Goal: Task Accomplishment & Management: Use online tool/utility

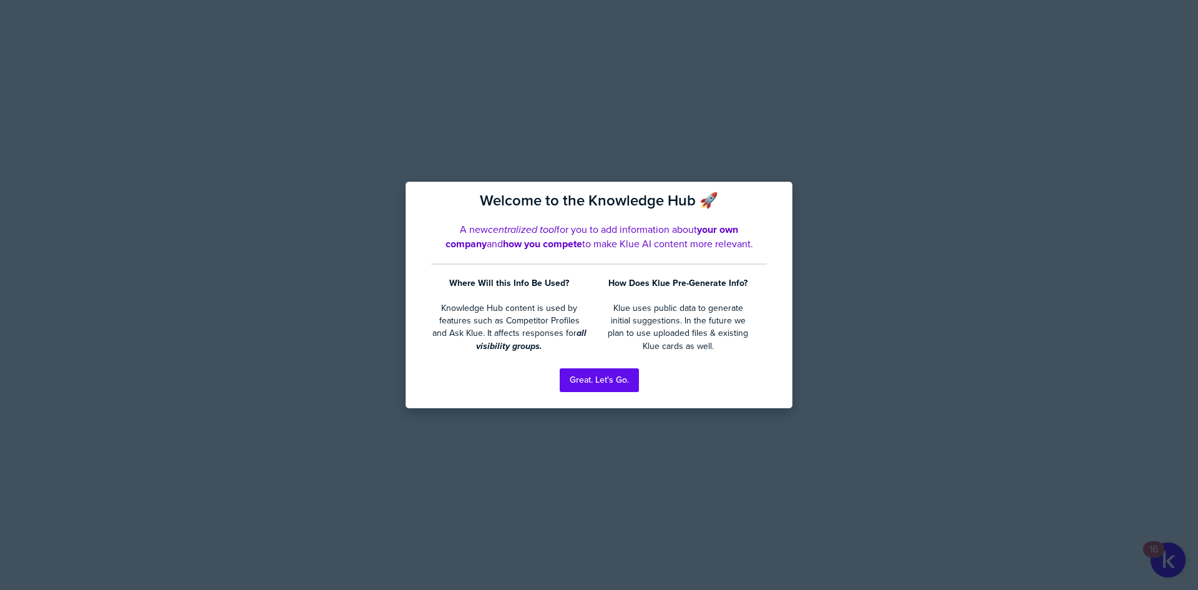
click at [83, 149] on div at bounding box center [599, 295] width 1198 height 590
click at [586, 376] on button "Great. Let's Go." at bounding box center [599, 380] width 79 height 24
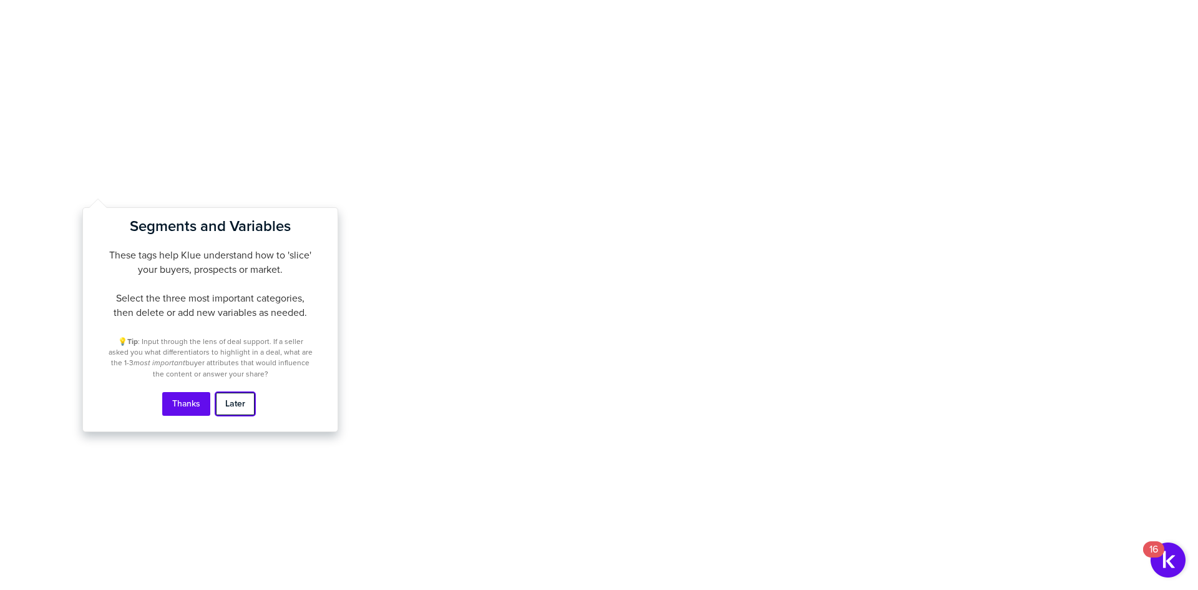
click at [243, 409] on button "Later" at bounding box center [235, 404] width 40 height 24
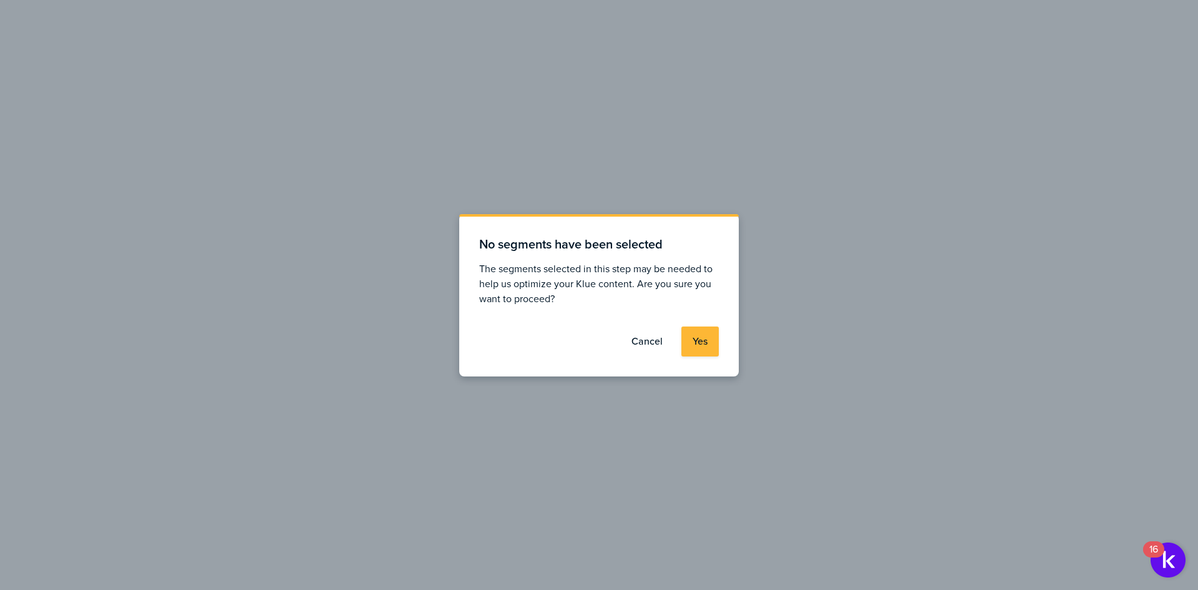
click at [637, 340] on label "Cancel" at bounding box center [647, 341] width 31 height 12
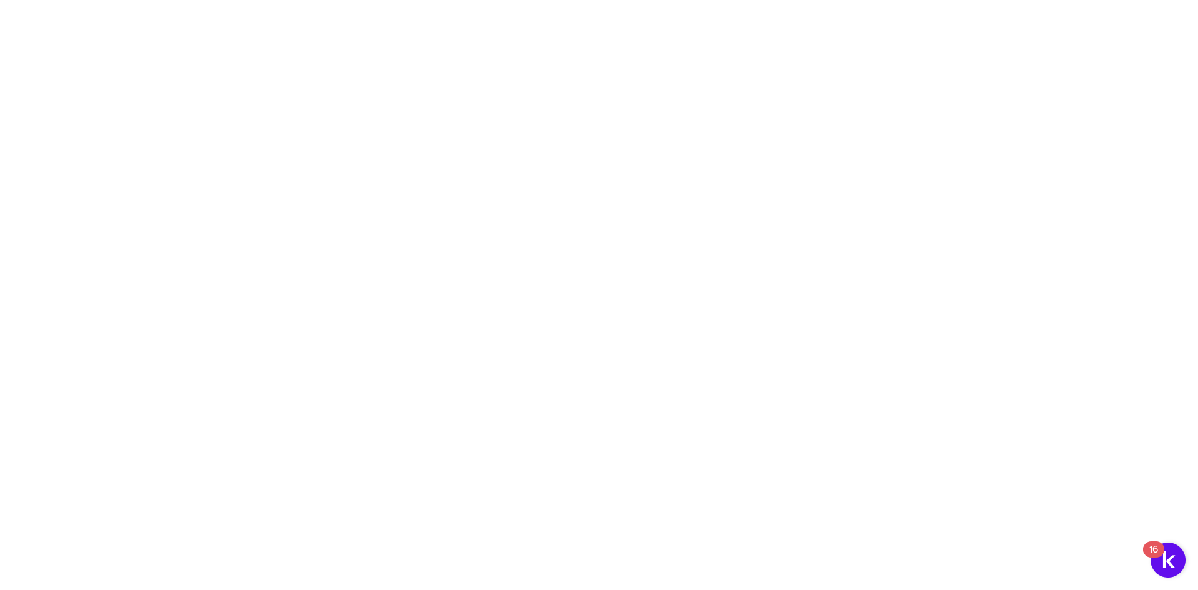
drag, startPoint x: 1079, startPoint y: 1, endPoint x: 813, endPoint y: 301, distance: 401.0
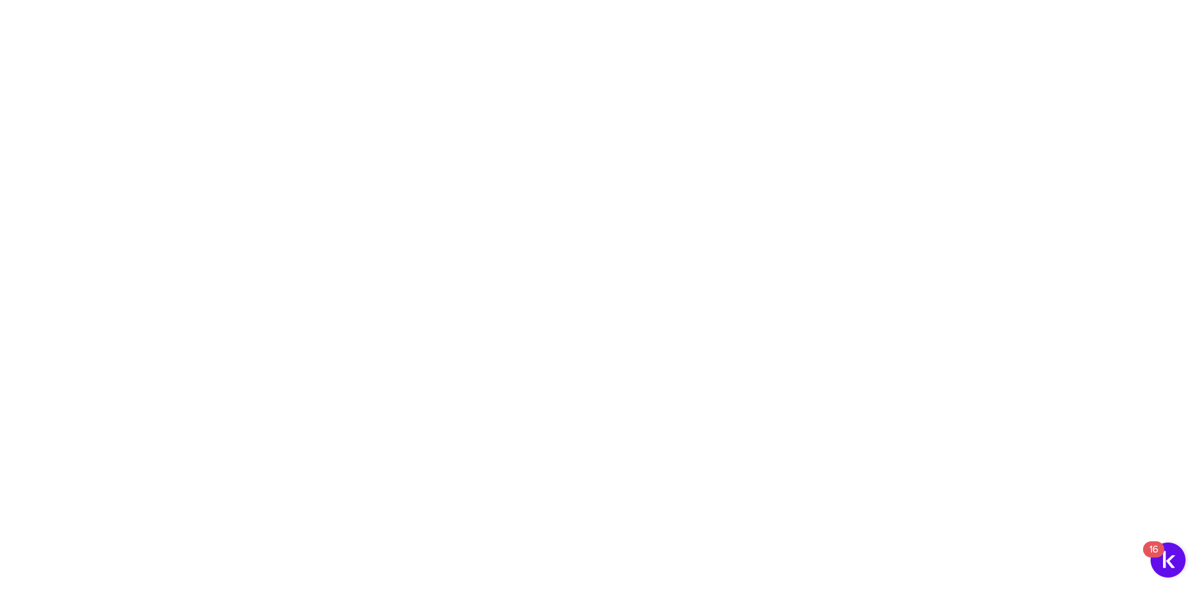
type input "APAC"
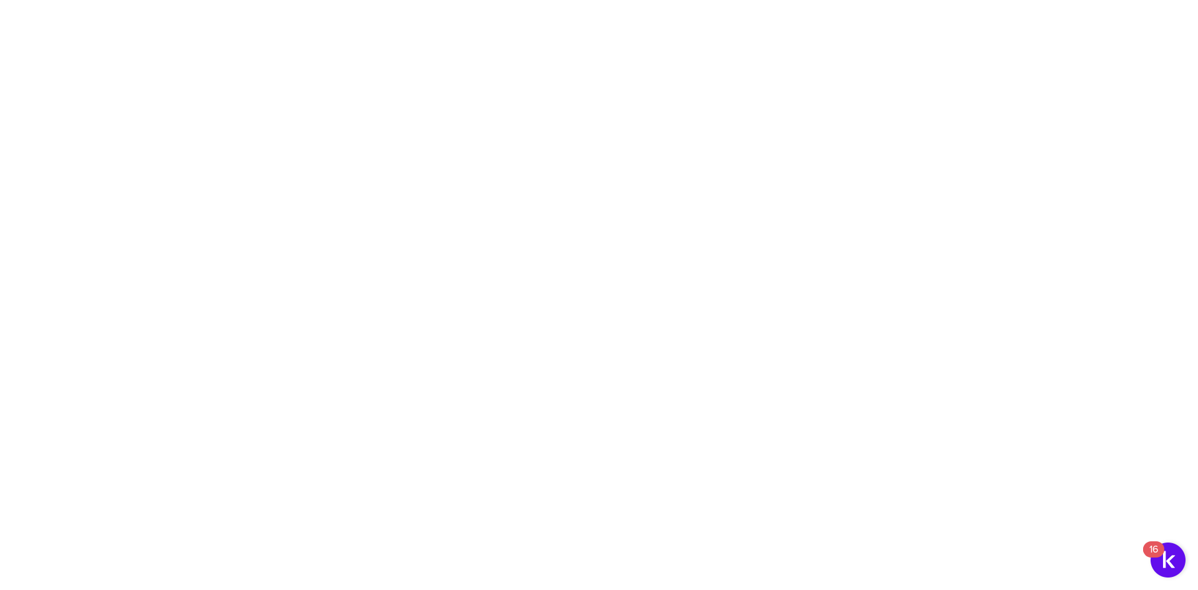
type input "APAC"
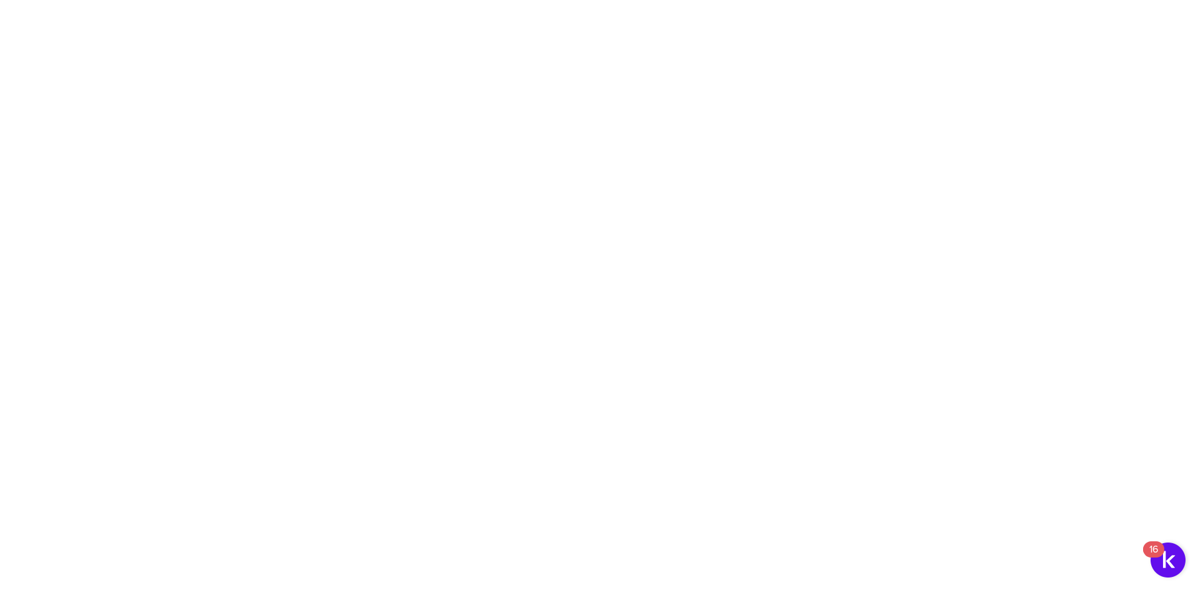
type input "Association/NGO"
drag, startPoint x: 622, startPoint y: 512, endPoint x: 622, endPoint y: 410, distance: 102.4
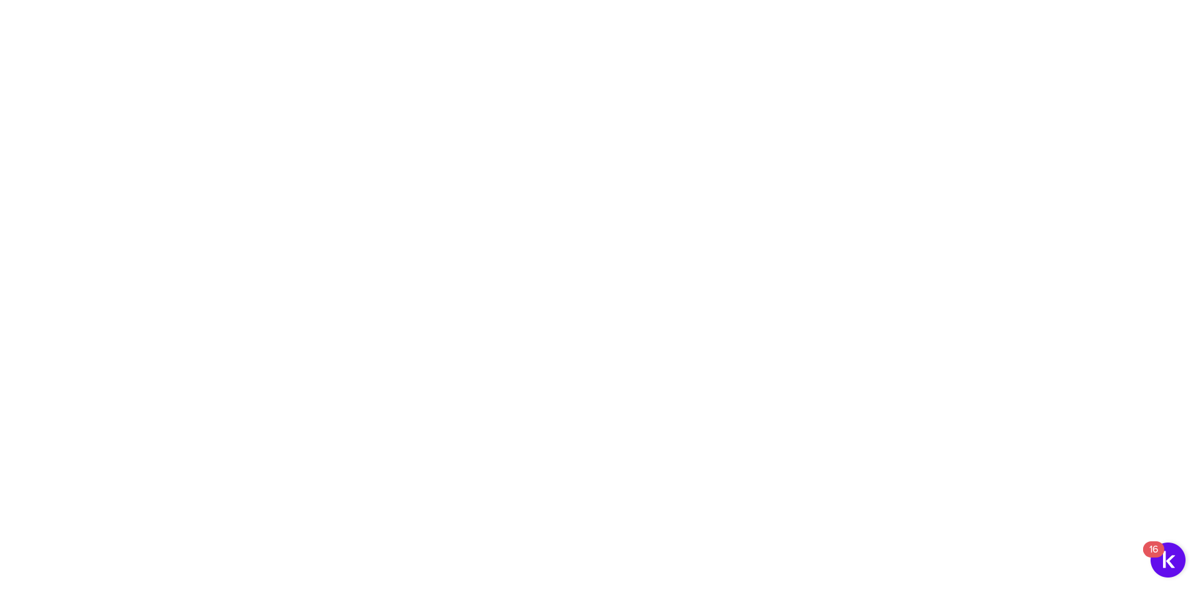
type input "Corporate Foundations"
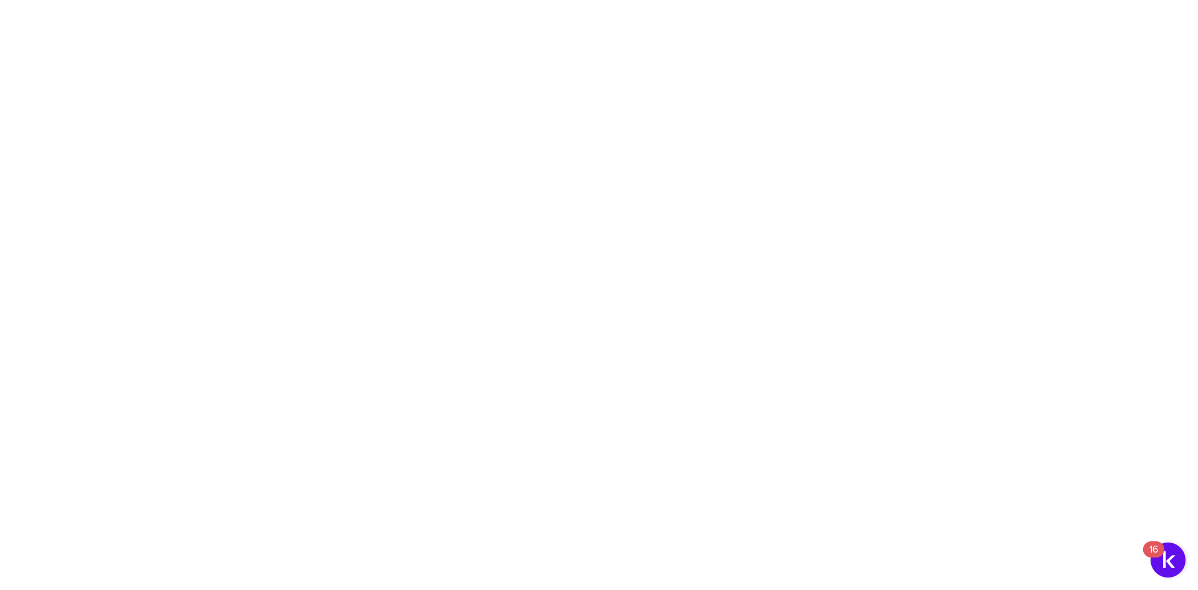
type input "Education Foundations"
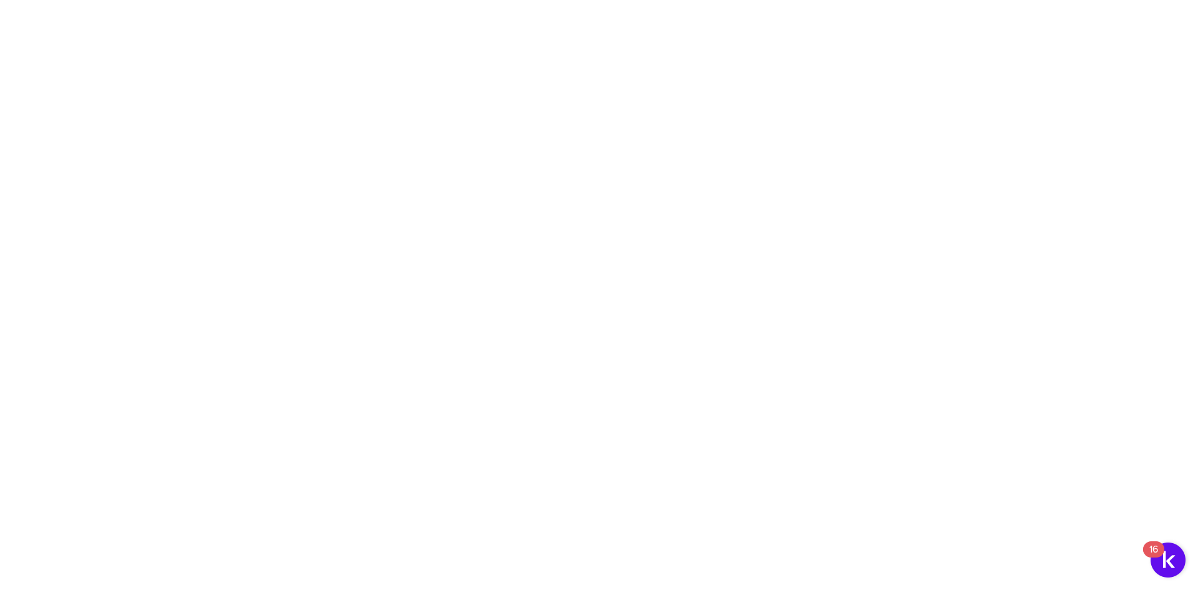
type input "Faith-Based Organizations"
type input "Family Foundations"
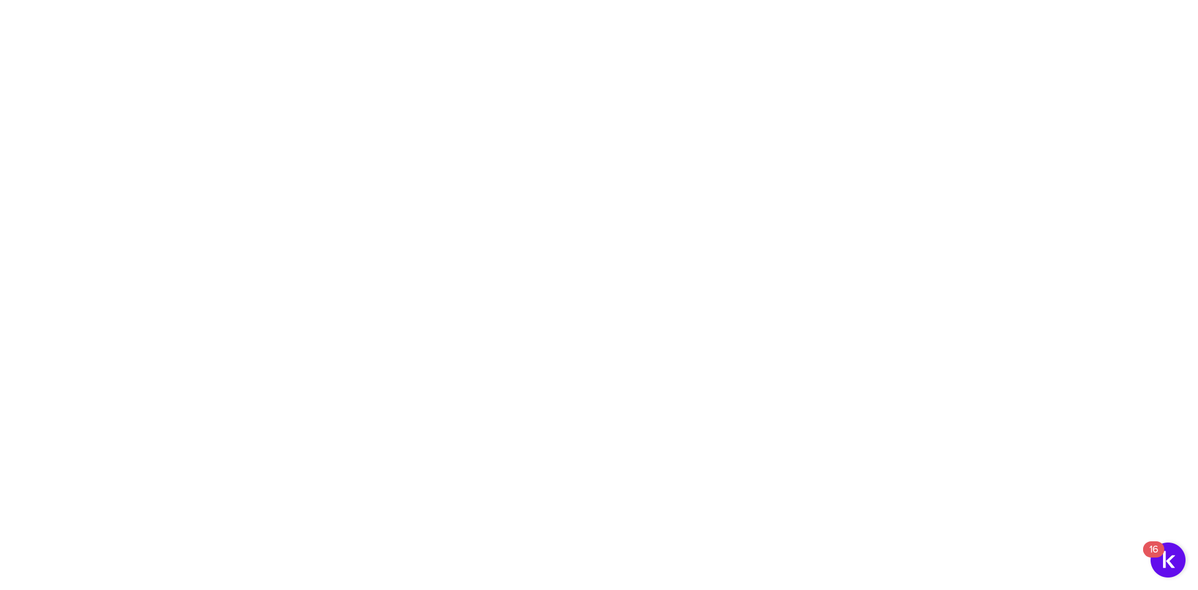
type input "Family Offices"
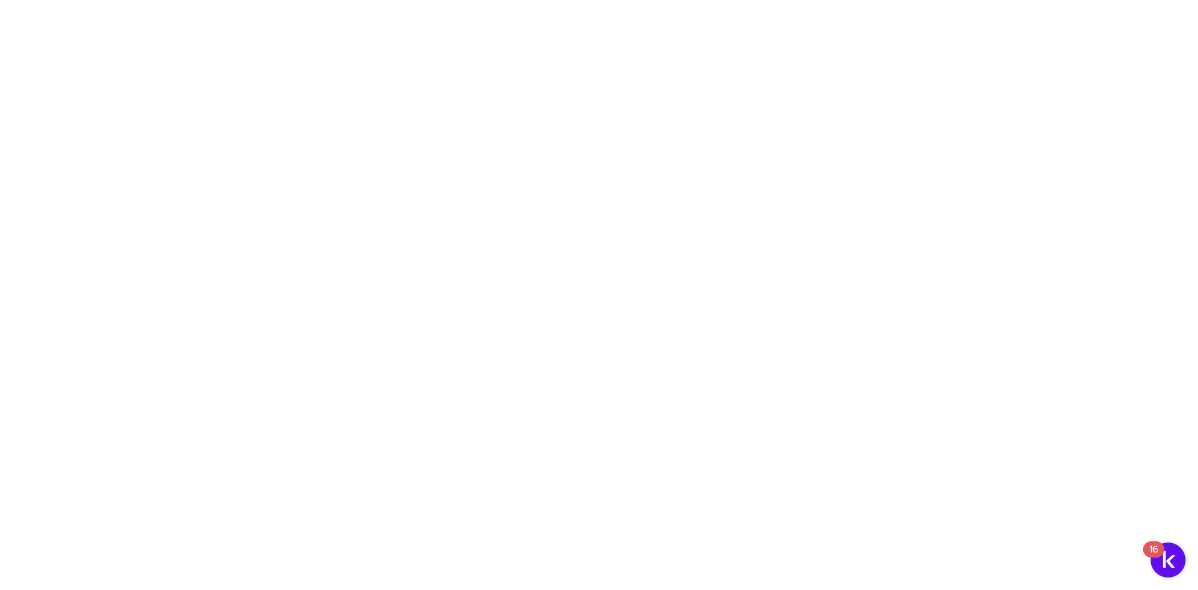
type input "Government Organizations"
type input "Healthcare Foundations"
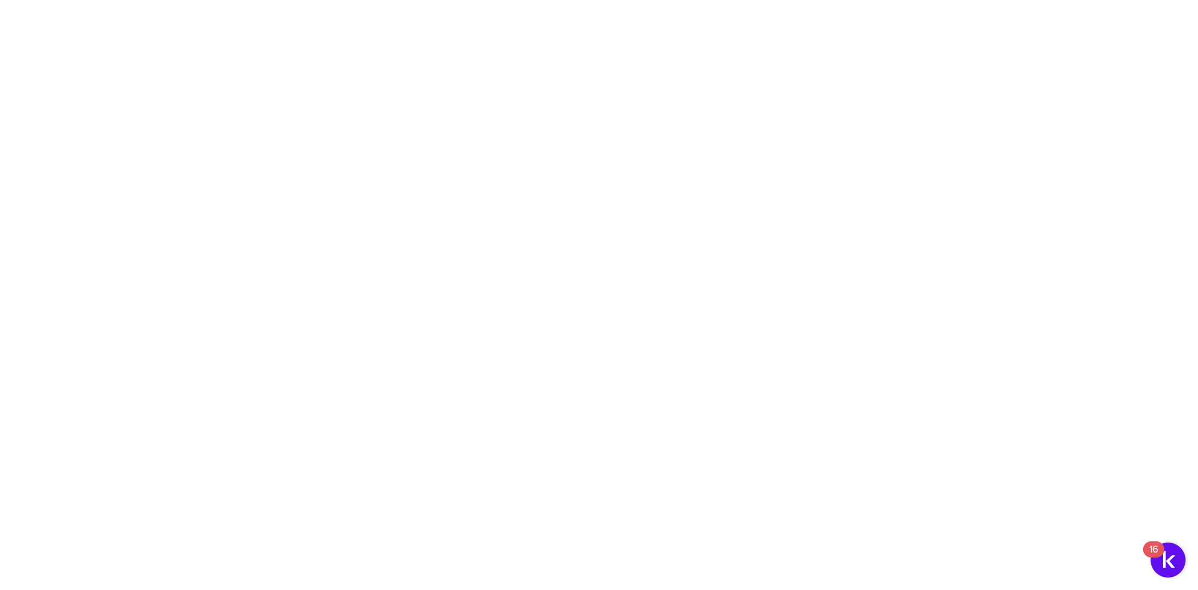
type input "Nonprofit Grantseeking Organizations"
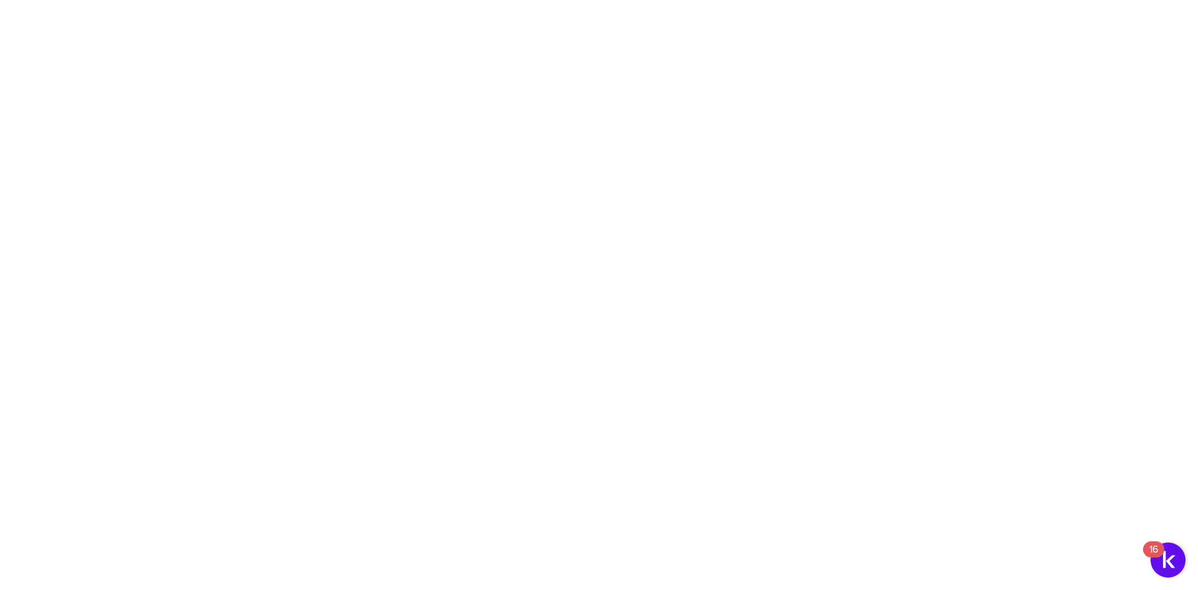
type input "Philanthropic Advisors/Consultants"
type input "Private Foundations"
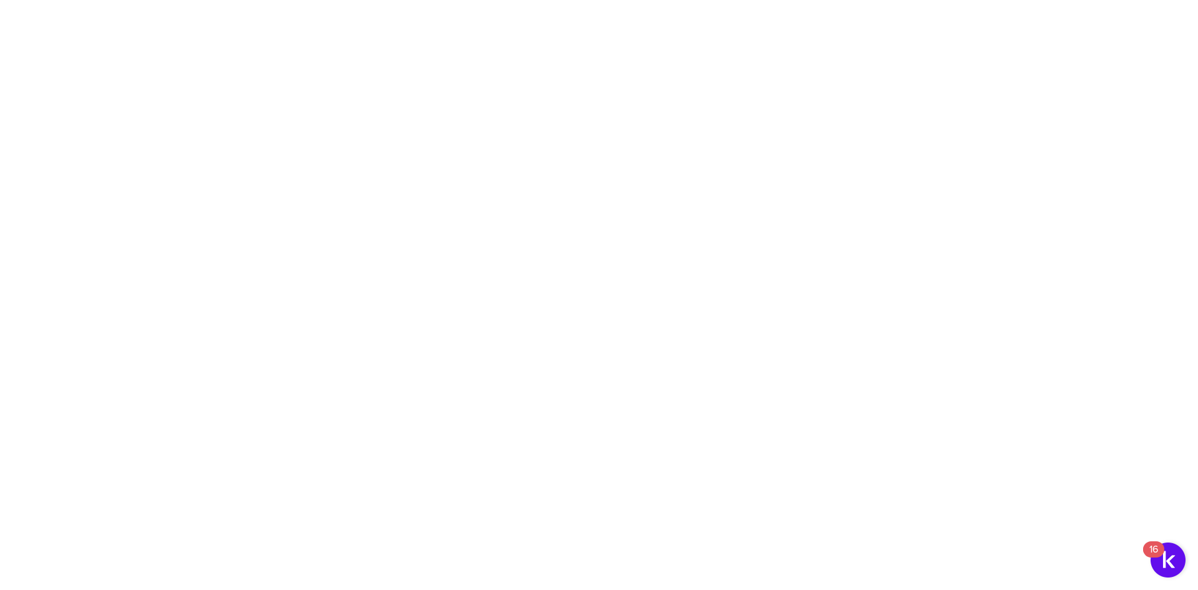
type input "Research Foundations"
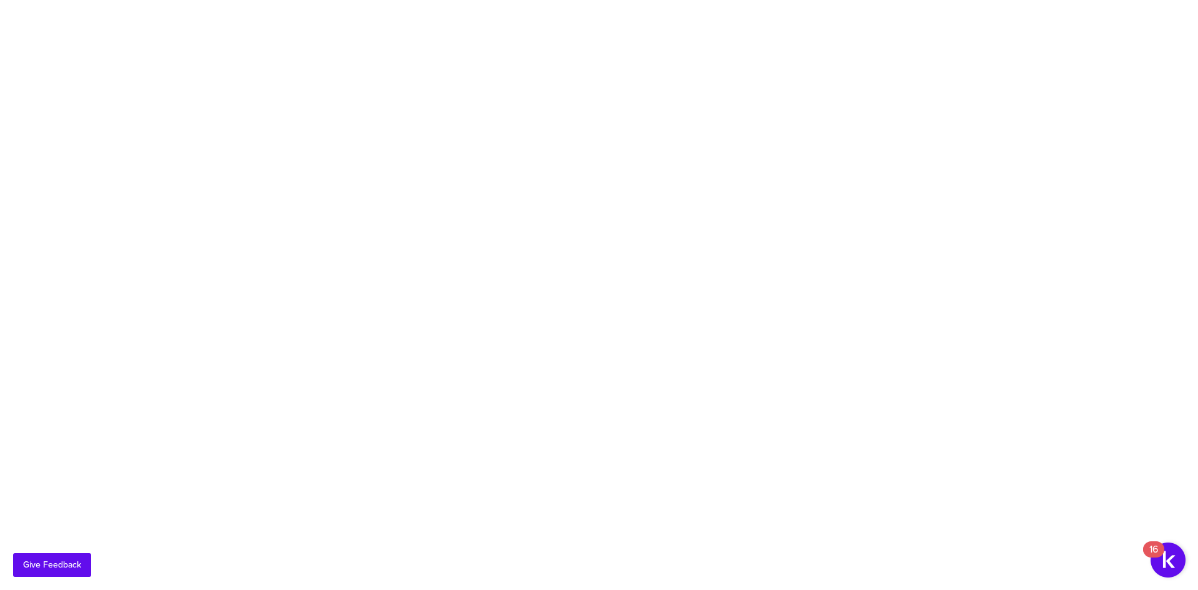
type input "Donor Management"
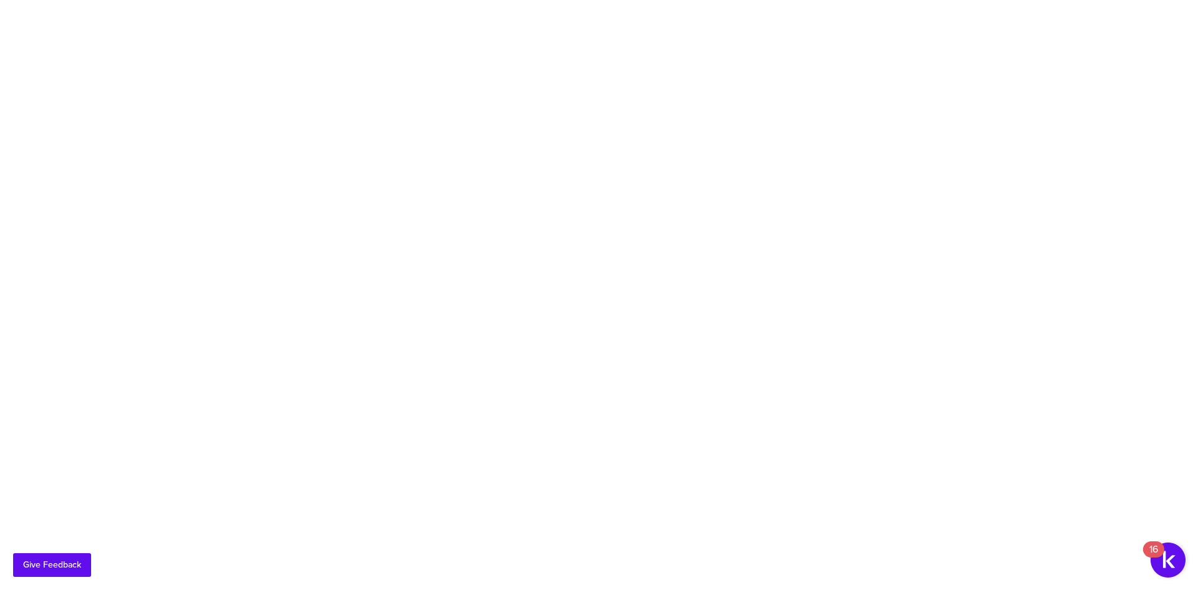
type input "Research Grants Management"
type input "c"
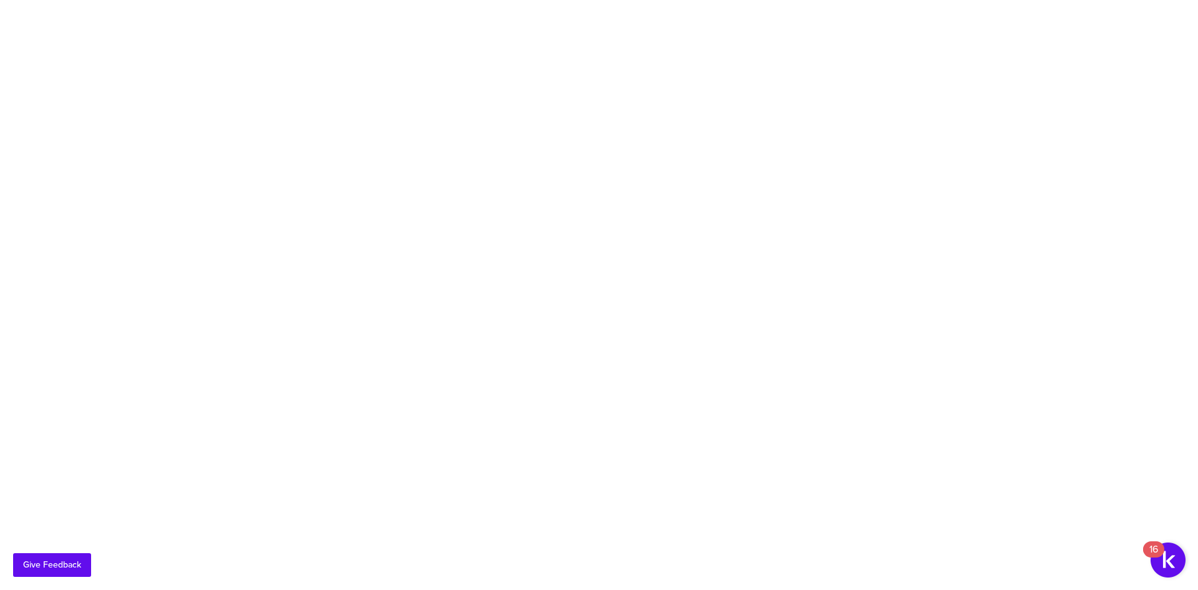
type input "Corporate Social Responsibility"
type input "Government Funding"
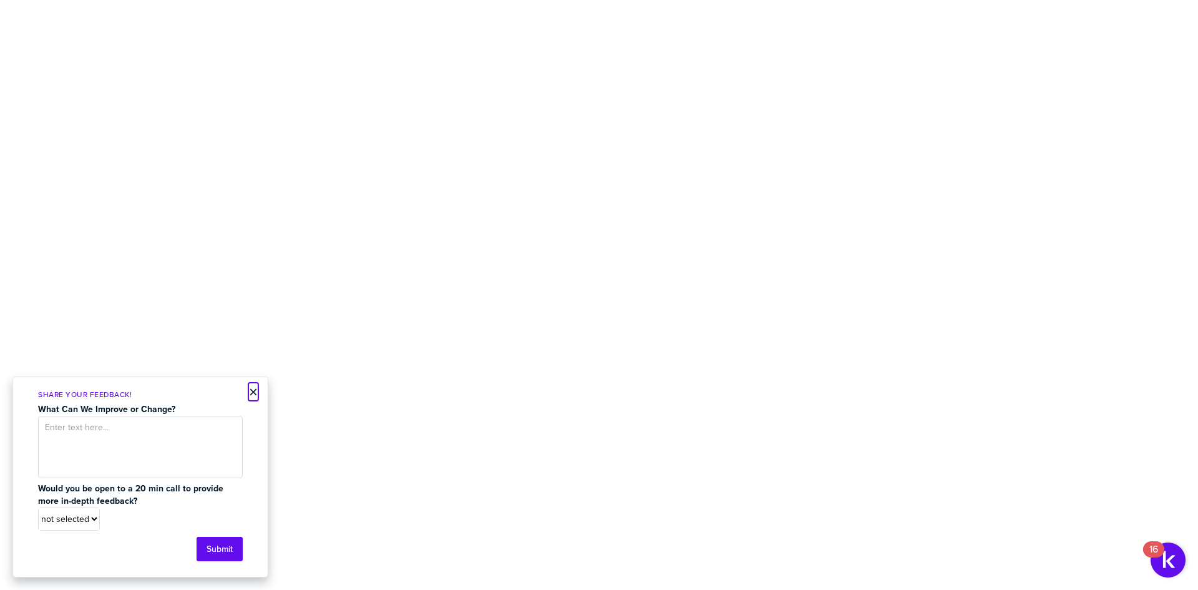
click at [255, 390] on button "×" at bounding box center [253, 391] width 9 height 15
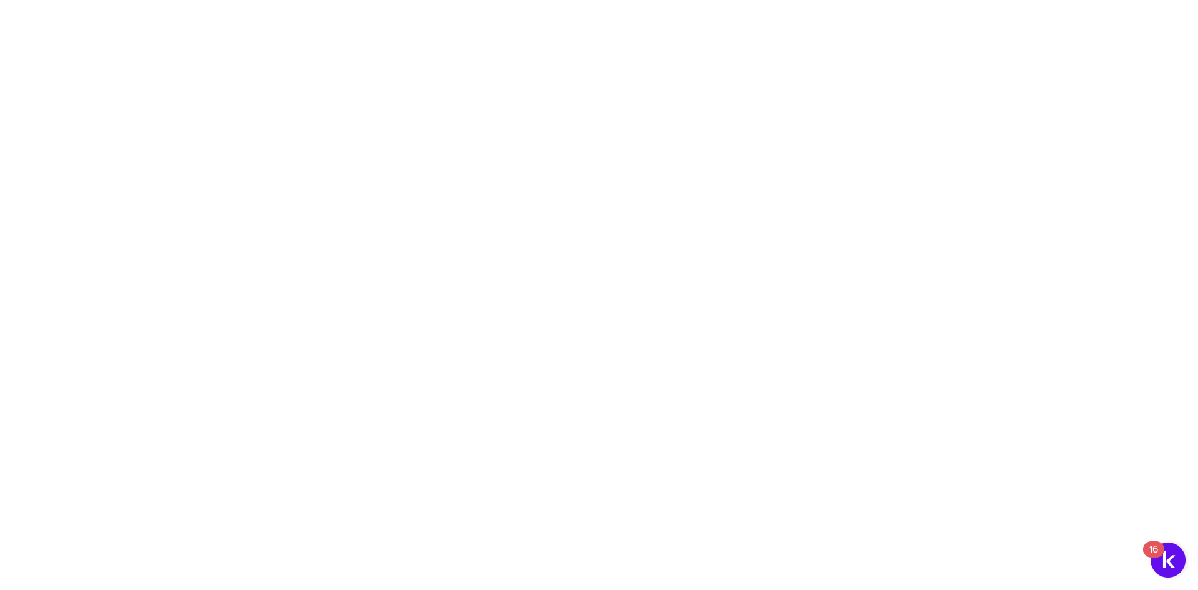
drag, startPoint x: 680, startPoint y: 274, endPoint x: 678, endPoint y: 150, distance: 124.2
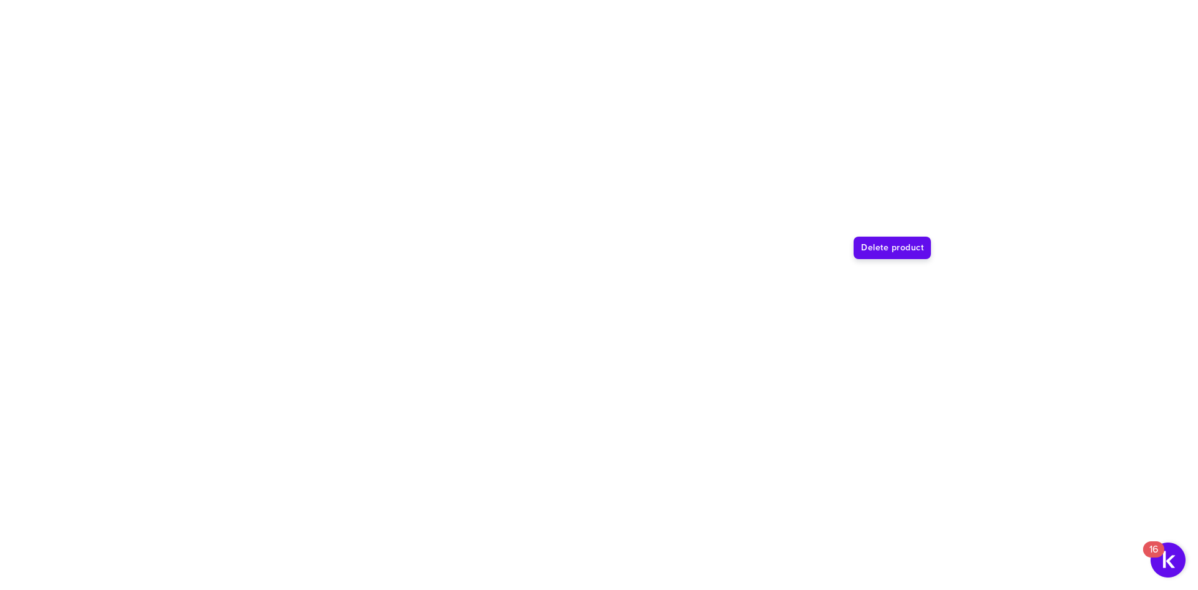
type input "GivingData"
drag, startPoint x: 764, startPoint y: 139, endPoint x: 760, endPoint y: 287, distance: 148.6
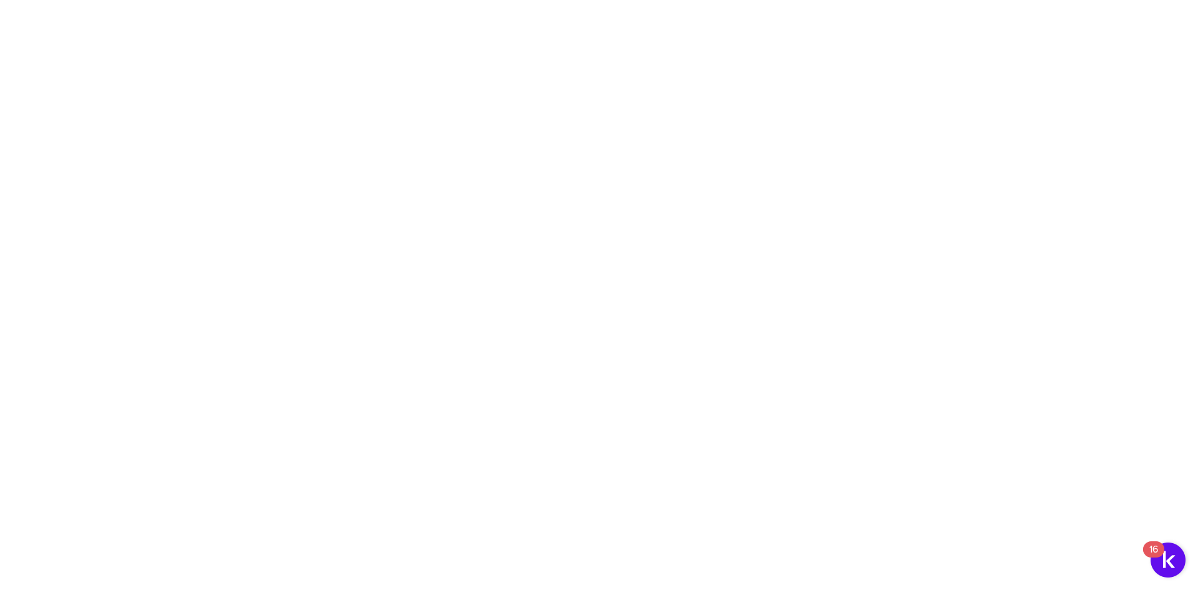
drag, startPoint x: 671, startPoint y: 178, endPoint x: 671, endPoint y: 144, distance: 34.9
drag, startPoint x: 720, startPoint y: 174, endPoint x: 715, endPoint y: 138, distance: 35.8
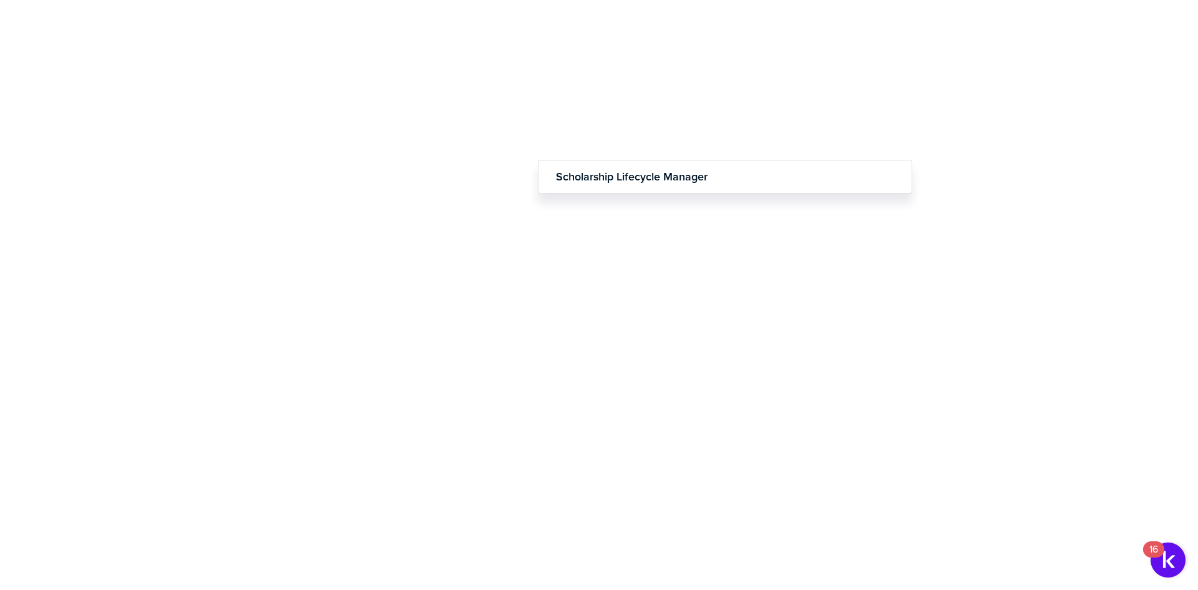
drag, startPoint x: 733, startPoint y: 200, endPoint x: 733, endPoint y: 167, distance: 33.7
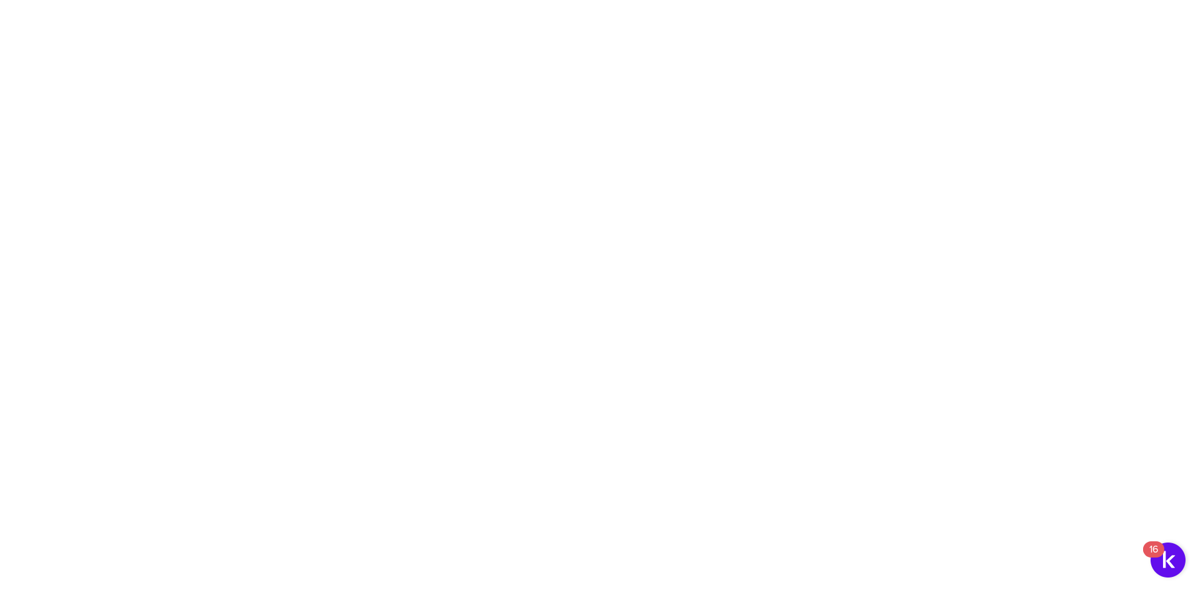
scroll to position [62, 0]
drag, startPoint x: 487, startPoint y: 207, endPoint x: 207, endPoint y: 180, distance: 281.5
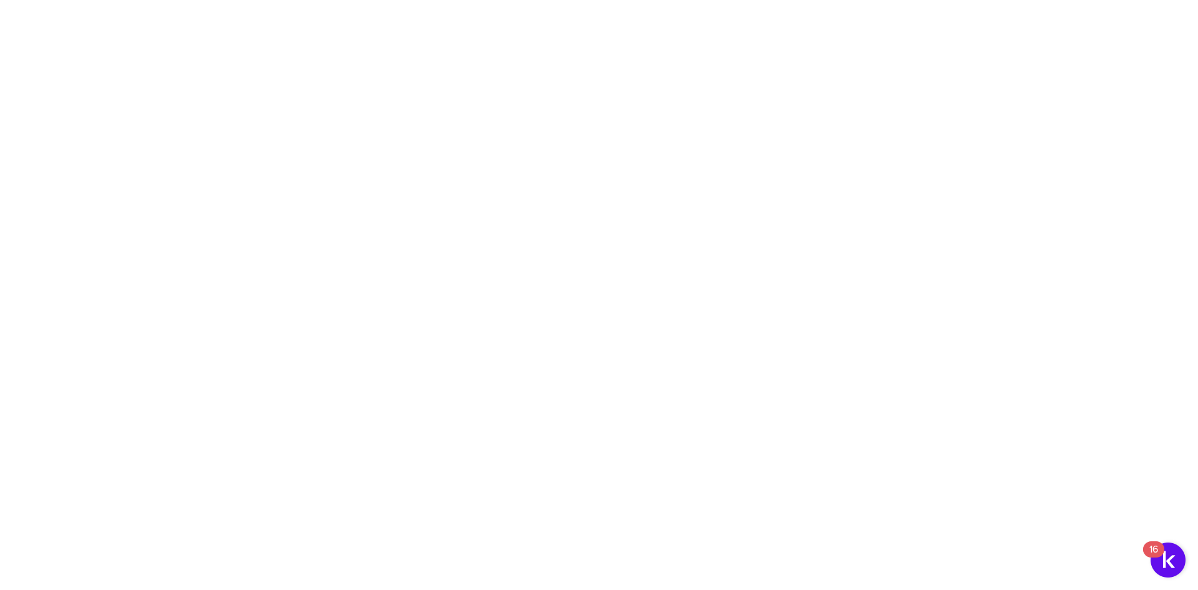
paste textarea "Transform your manual processes into streamlined operations with CommunitySuite…"
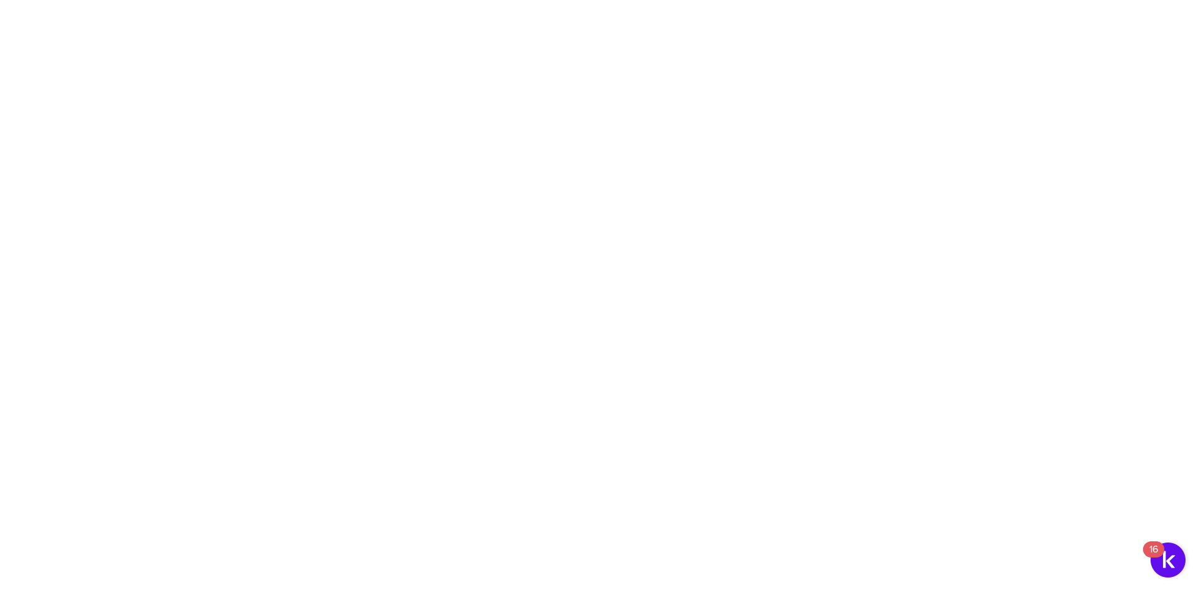
scroll to position [11, 0]
type textarea "Transform your manual processes into streamlined operations with CommunitySuite…"
